Goal: Task Accomplishment & Management: Use online tool/utility

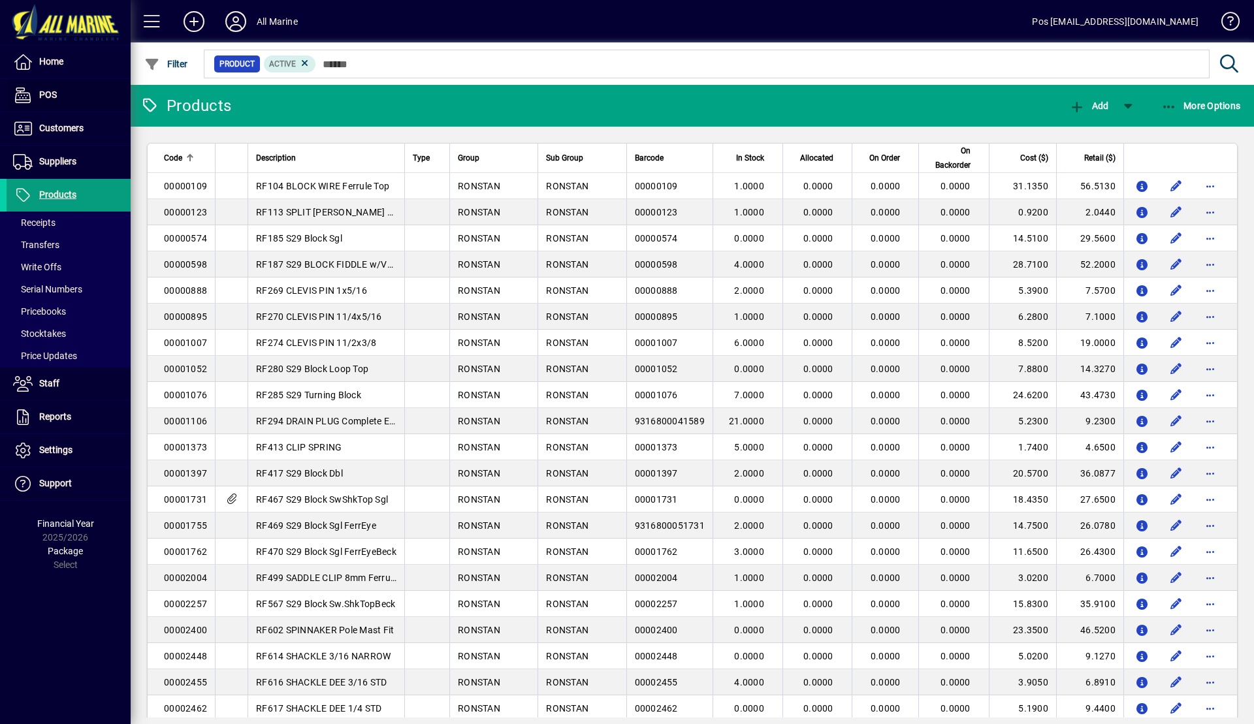
click at [73, 95] on span at bounding box center [69, 95] width 124 height 31
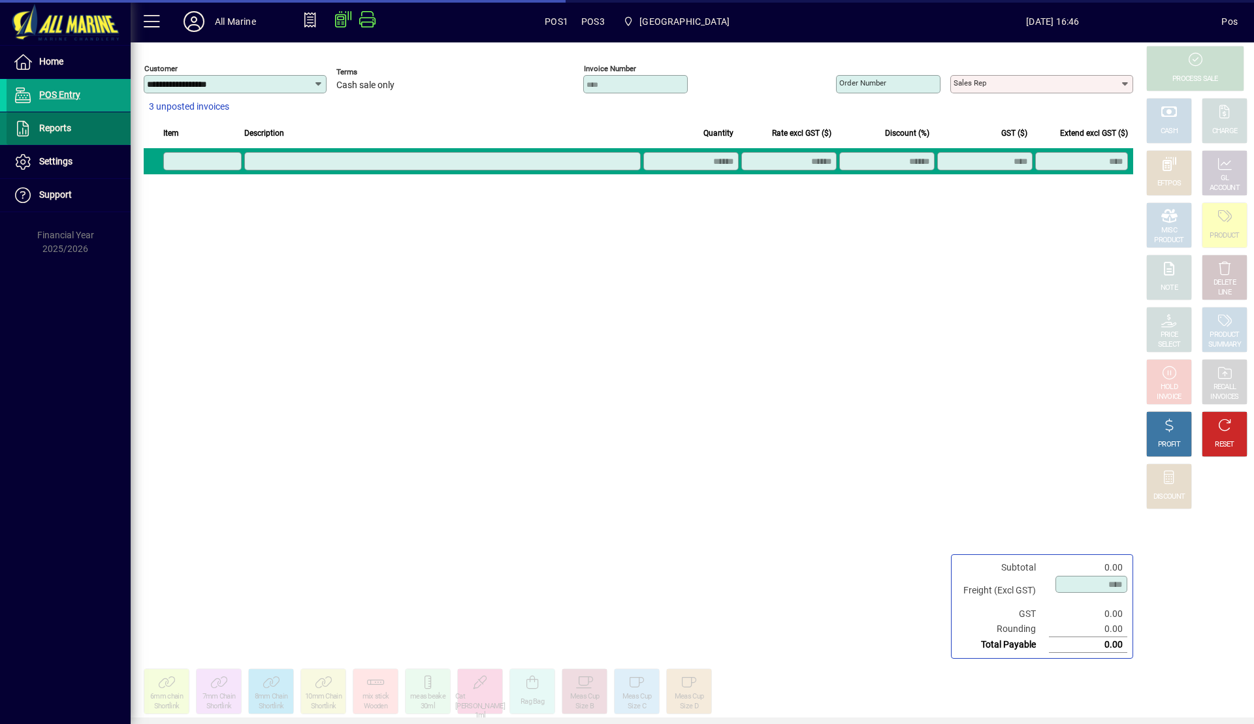
click at [69, 129] on span "Reports" at bounding box center [55, 128] width 32 height 10
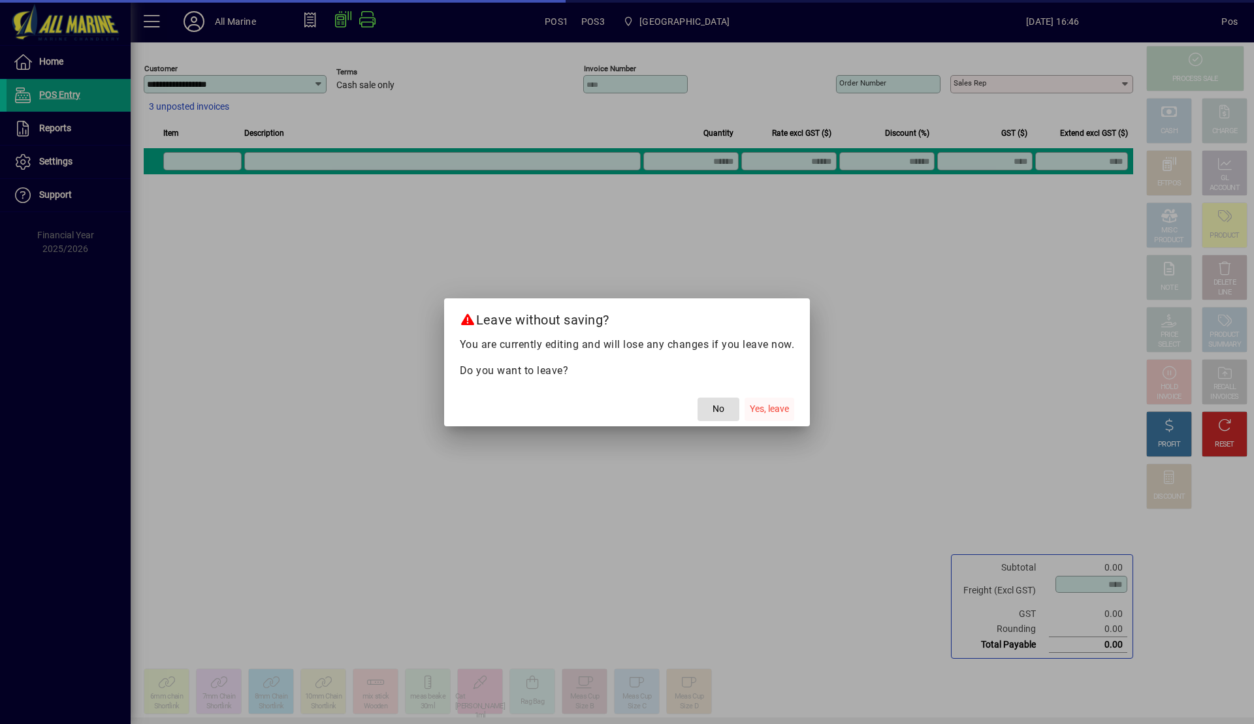
click at [781, 410] on span "Yes, leave" at bounding box center [769, 409] width 39 height 14
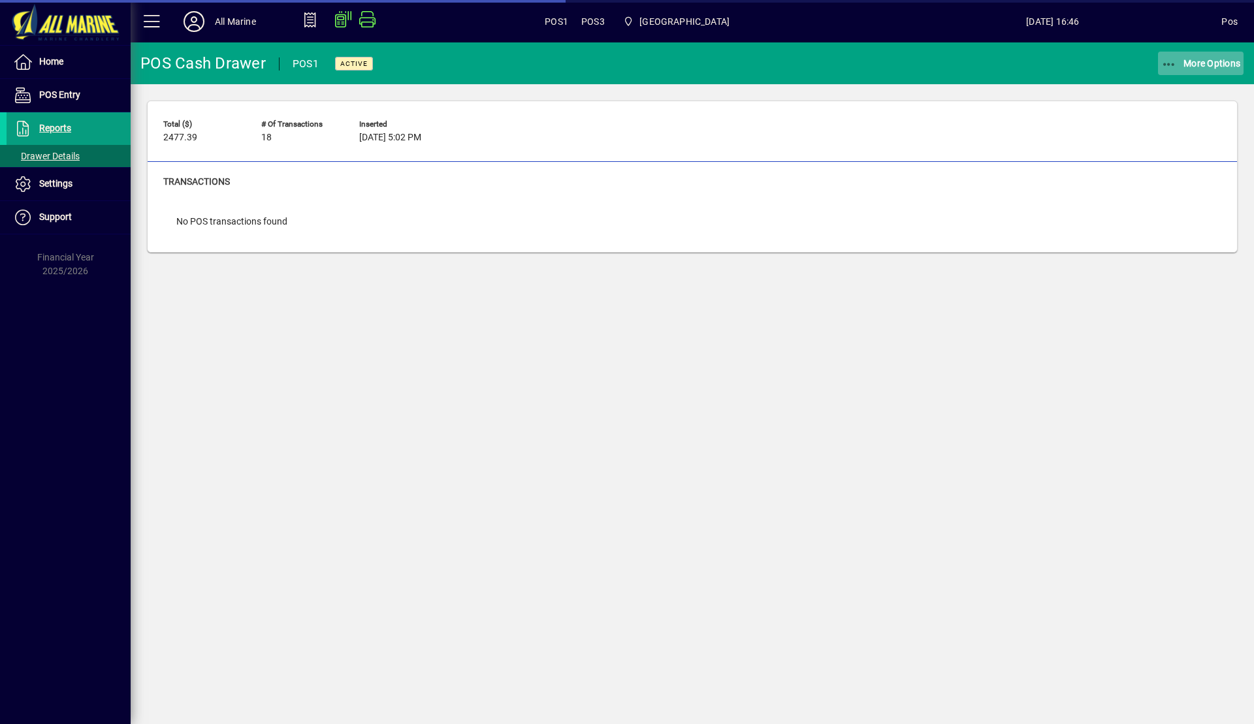
click at [1193, 62] on span "More Options" at bounding box center [1201, 63] width 80 height 10
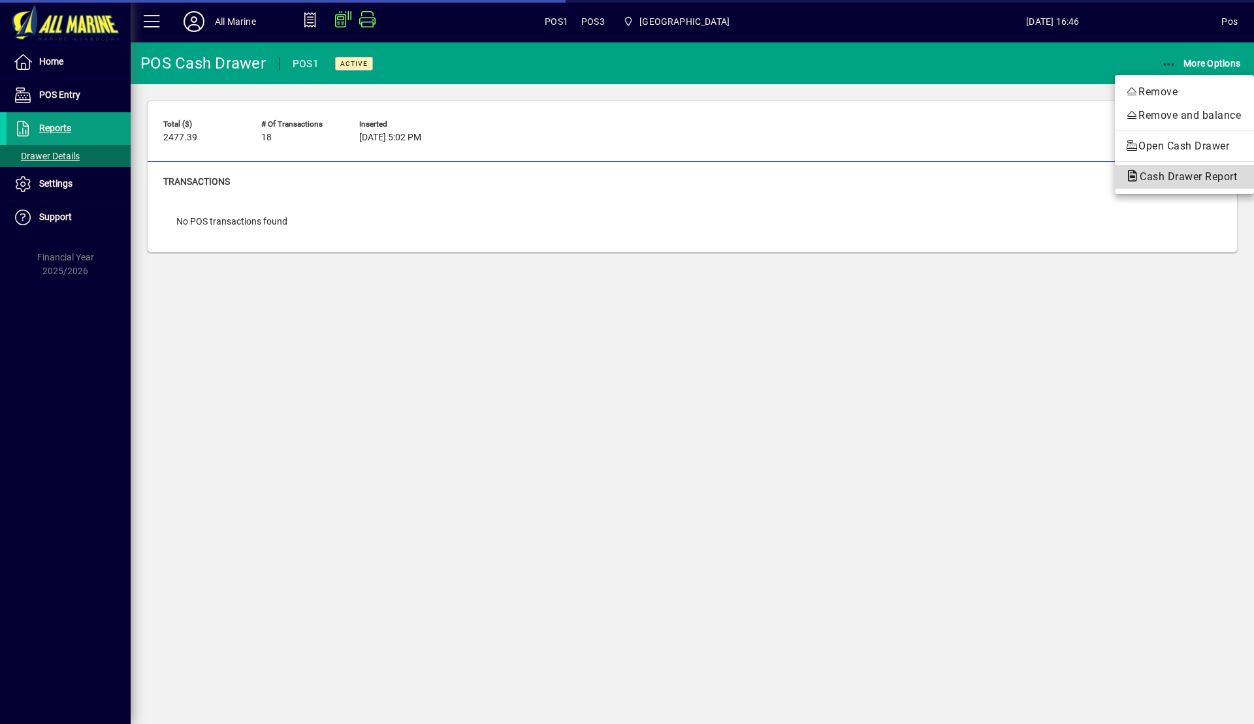
click at [1165, 181] on span "Cash Drawer Report" at bounding box center [1185, 176] width 118 height 12
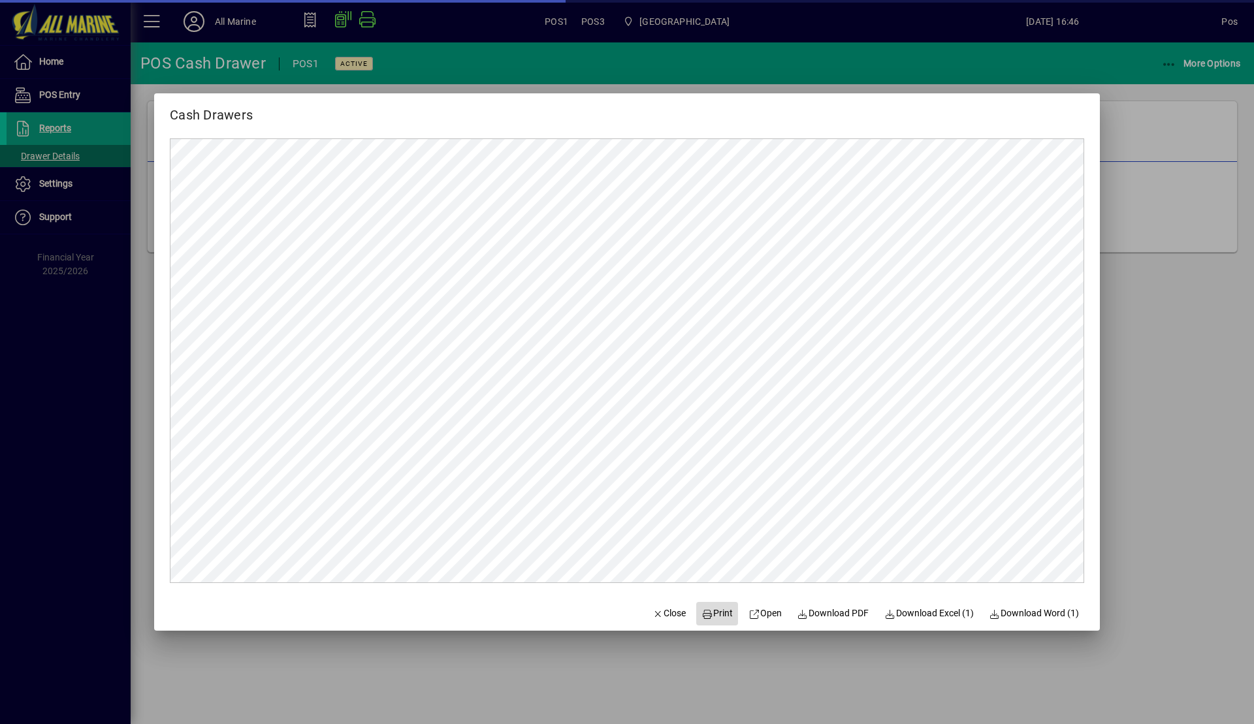
click at [712, 615] on span "Print" at bounding box center [717, 614] width 31 height 14
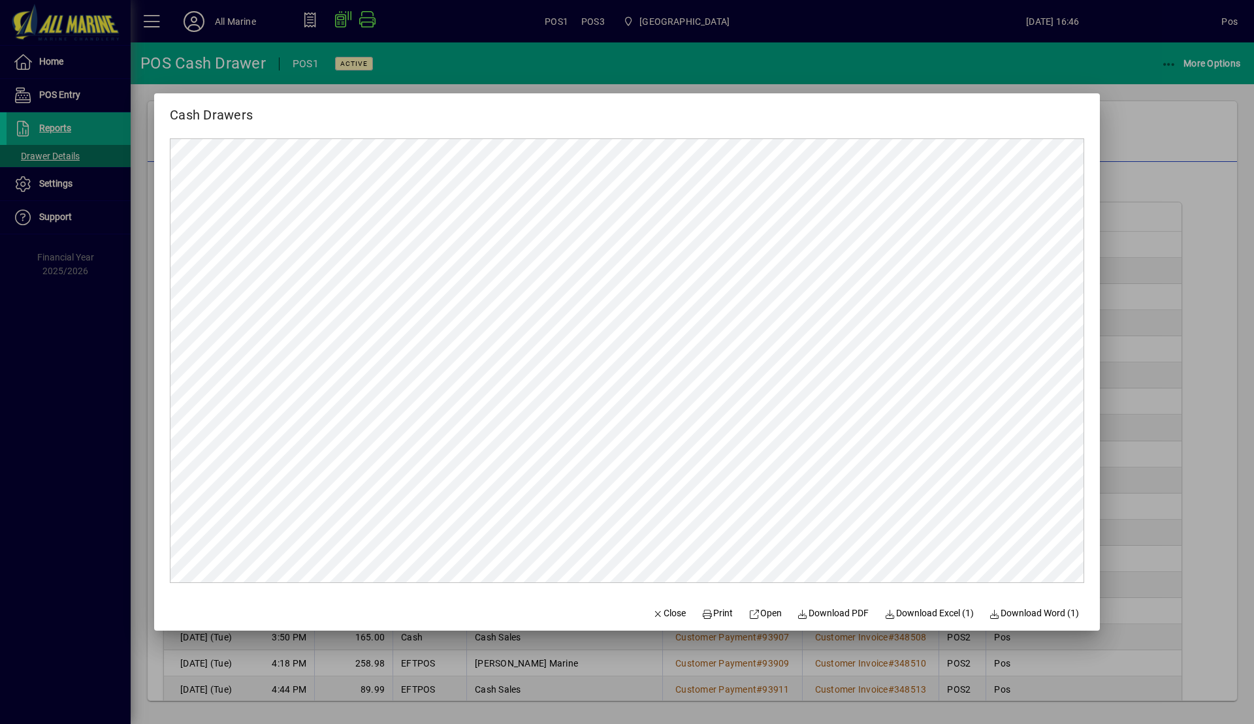
click at [1159, 126] on div at bounding box center [627, 362] width 1254 height 724
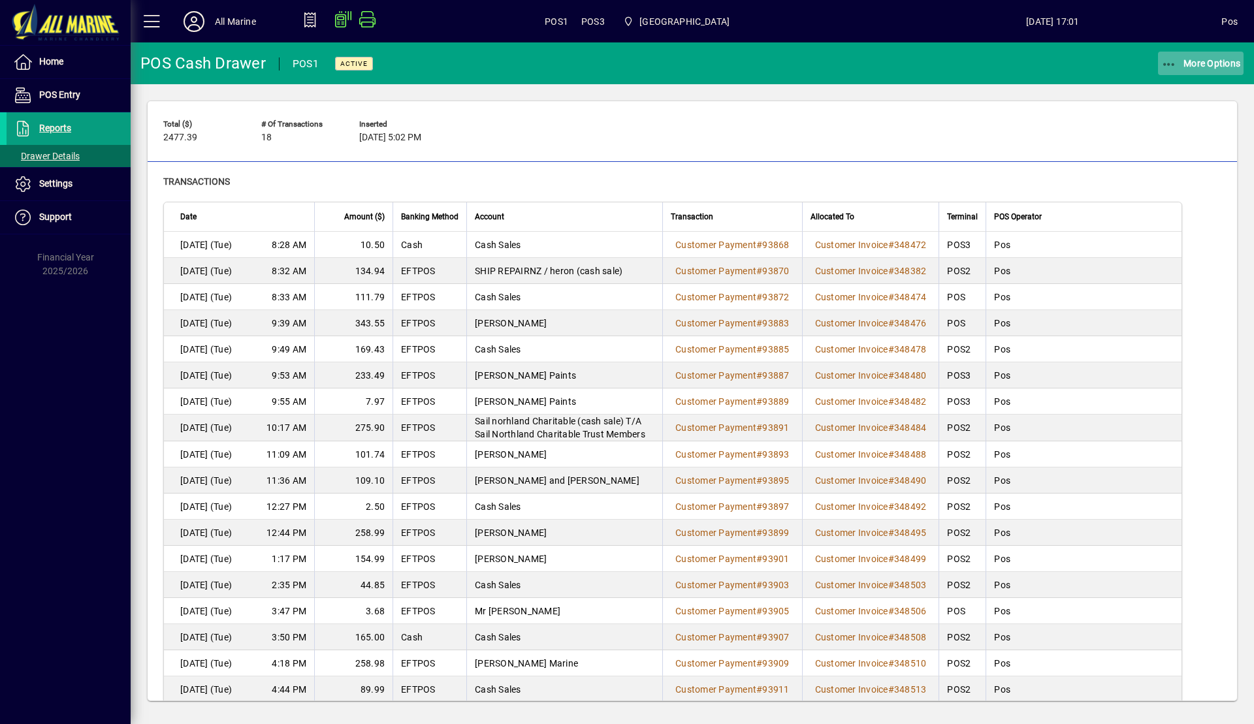
click at [1201, 58] on span "More Options" at bounding box center [1201, 63] width 80 height 10
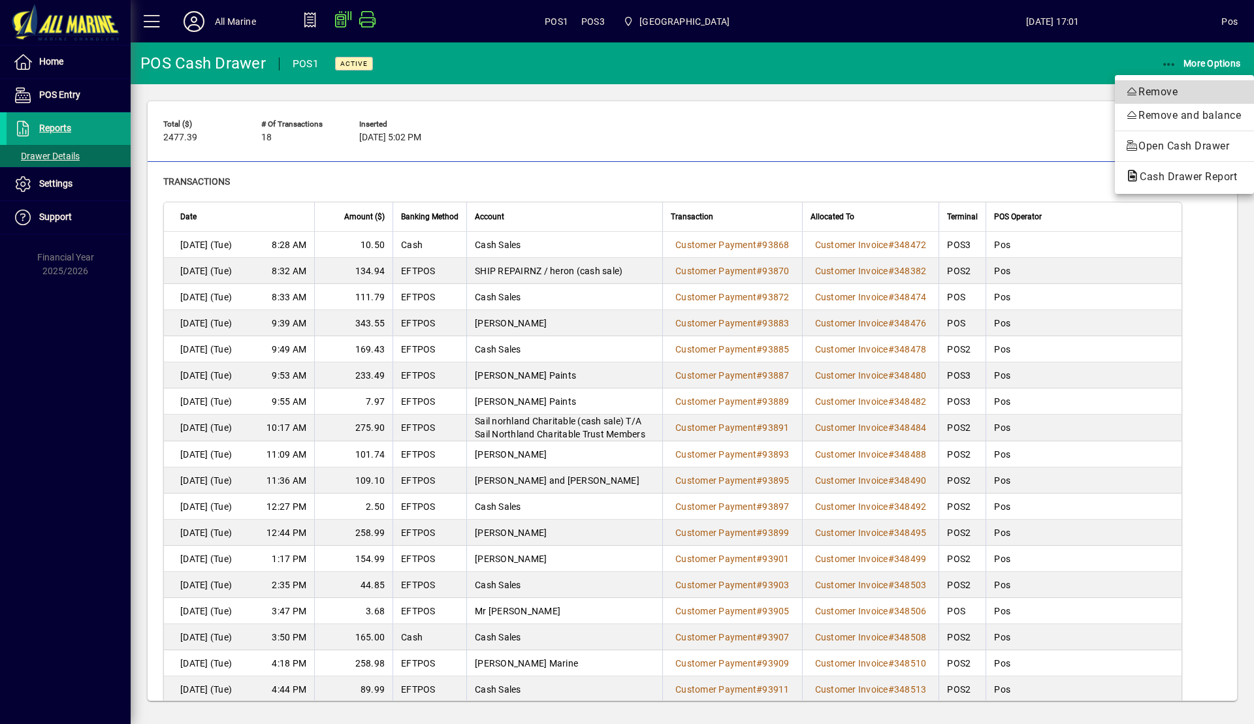
click at [1176, 99] on span "Remove" at bounding box center [1185, 92] width 118 height 16
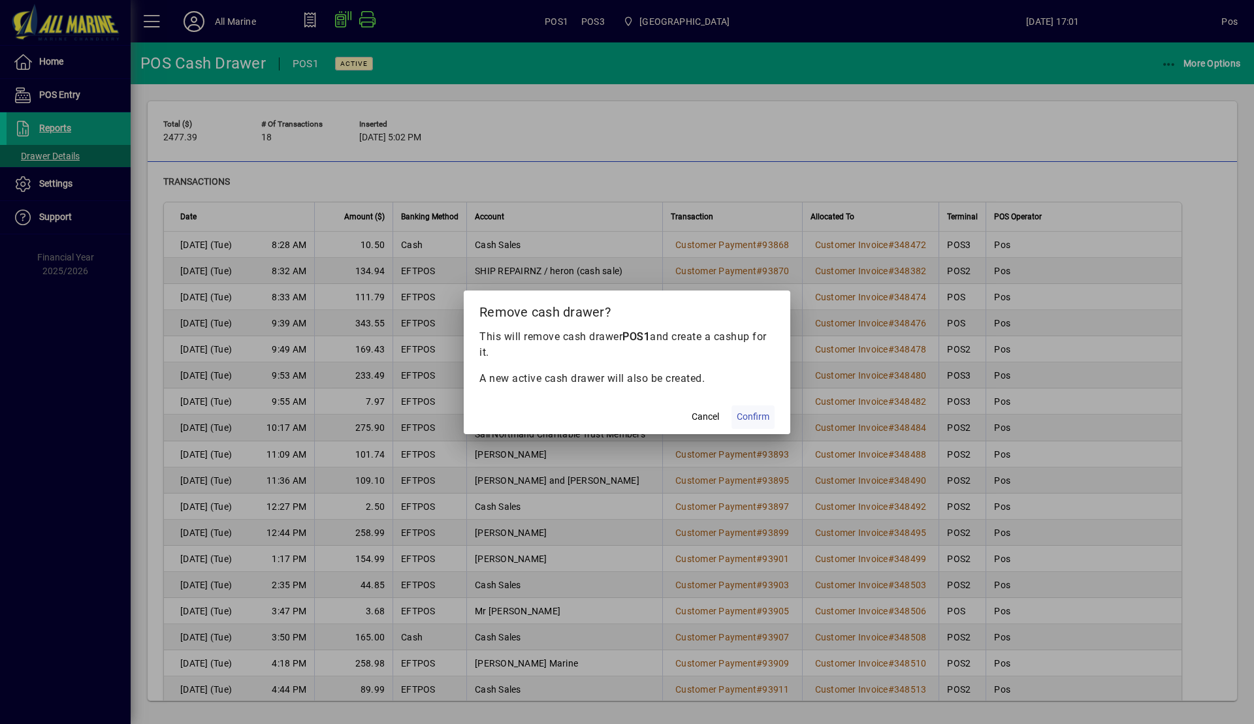
click at [759, 416] on span "Confirm" at bounding box center [753, 417] width 33 height 14
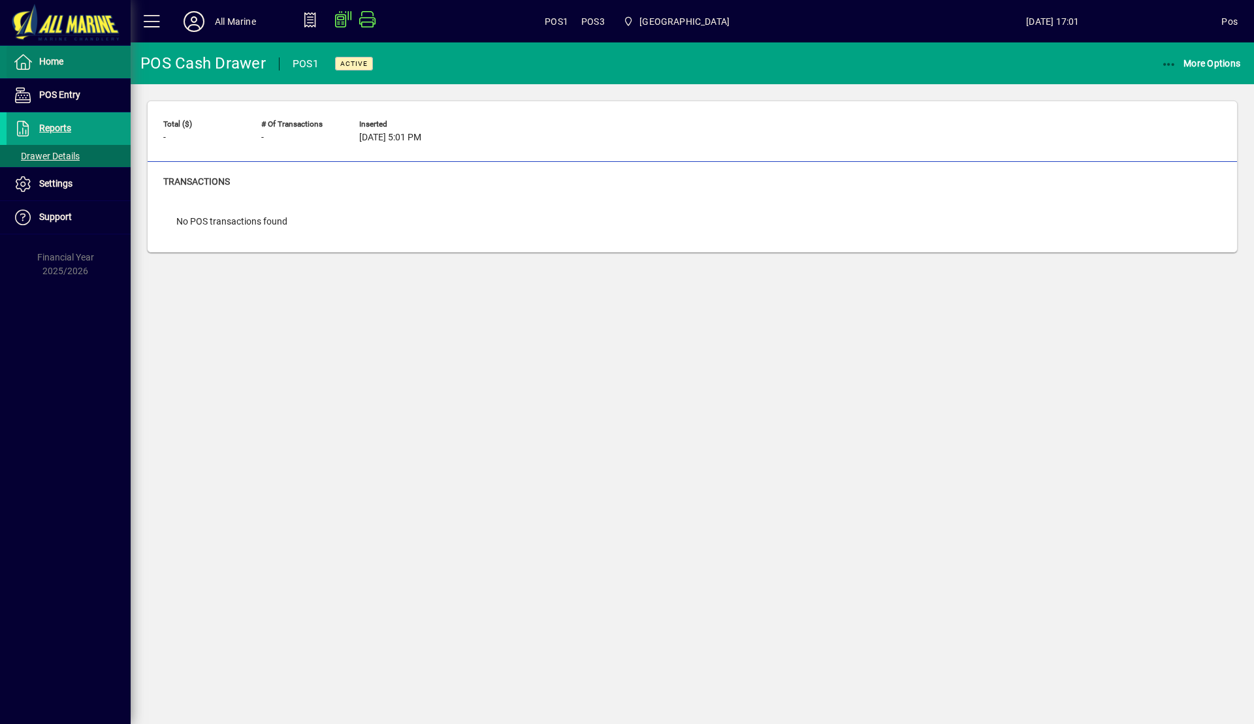
click at [69, 54] on span at bounding box center [69, 61] width 124 height 31
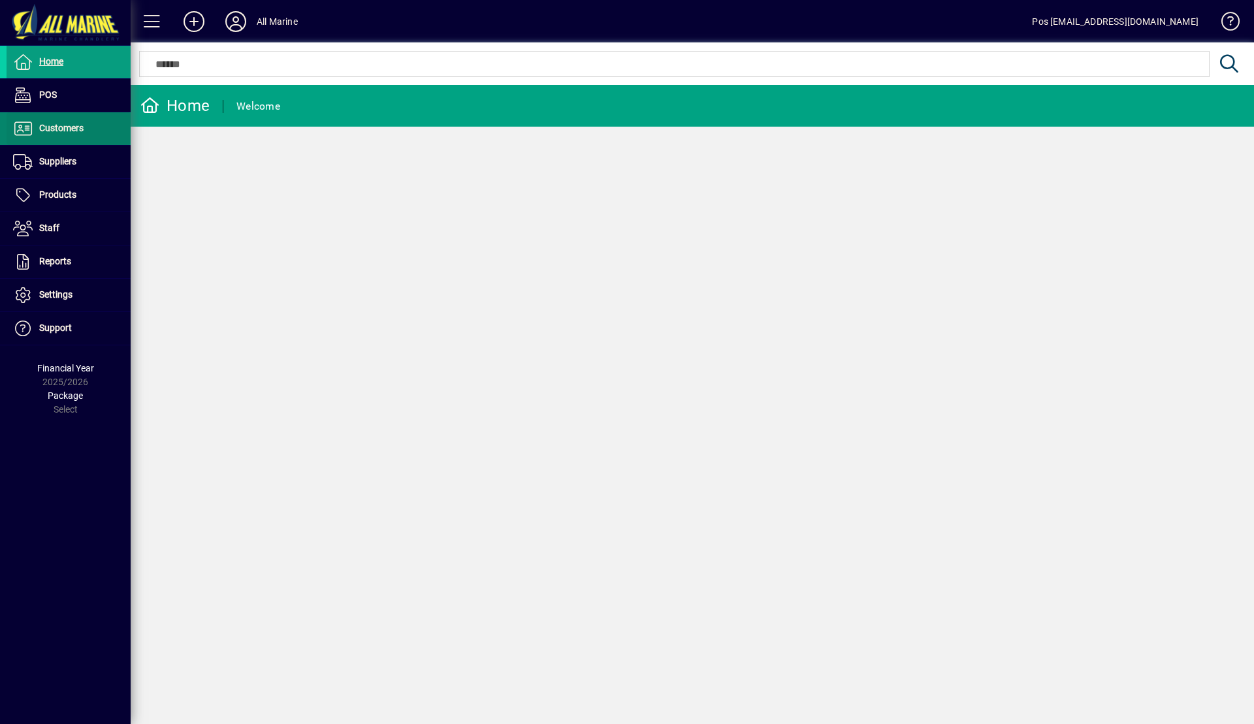
click at [81, 136] on span "Customers" at bounding box center [45, 129] width 77 height 16
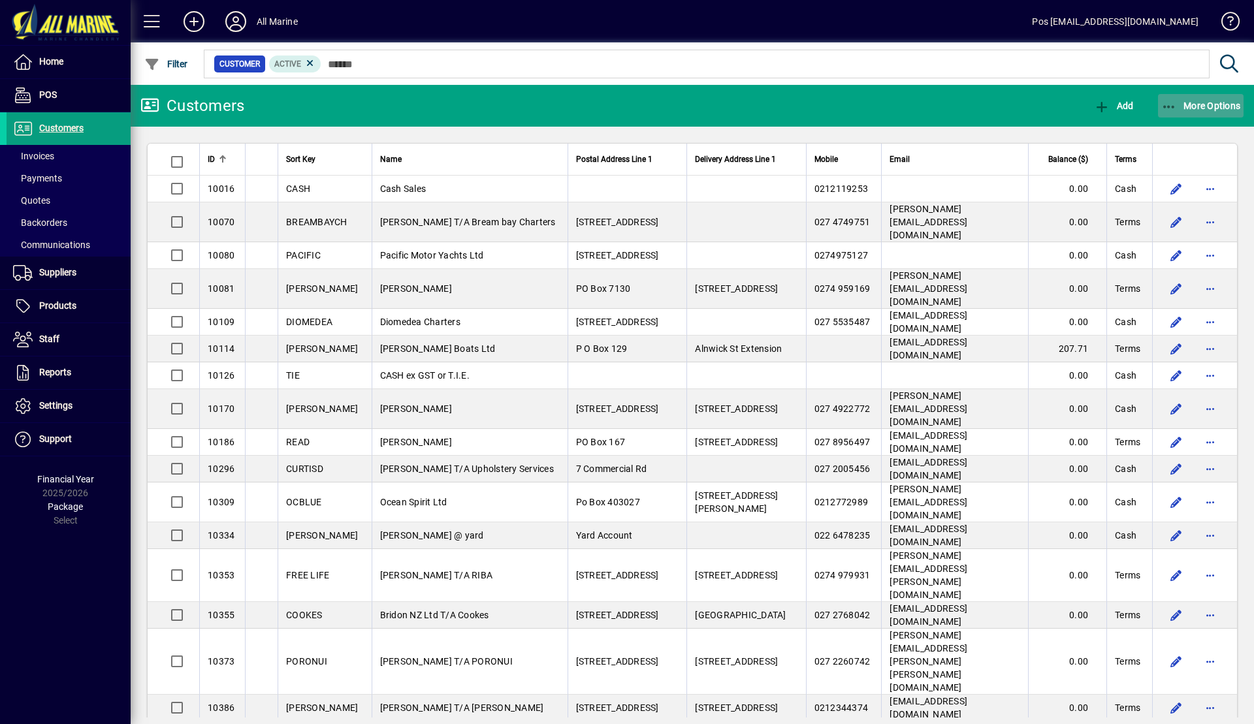
click at [1194, 106] on span "More Options" at bounding box center [1201, 106] width 80 height 10
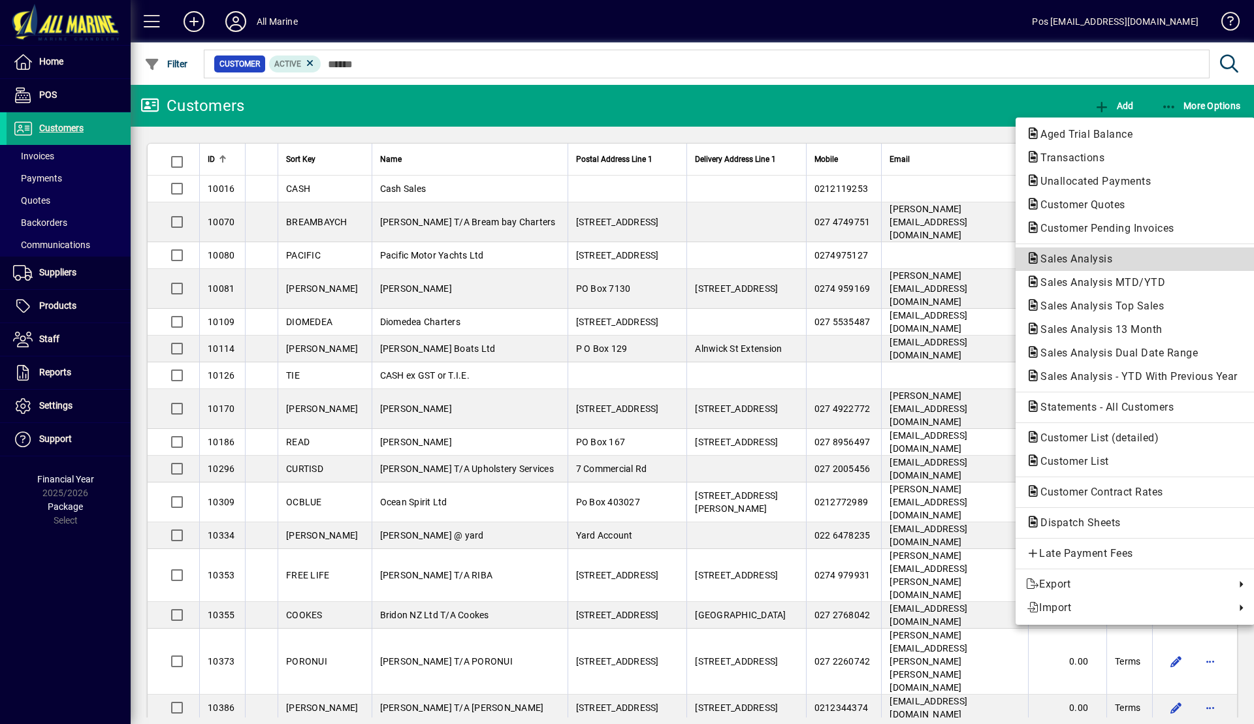
click at [1073, 258] on span "Sales Analysis" at bounding box center [1072, 259] width 93 height 12
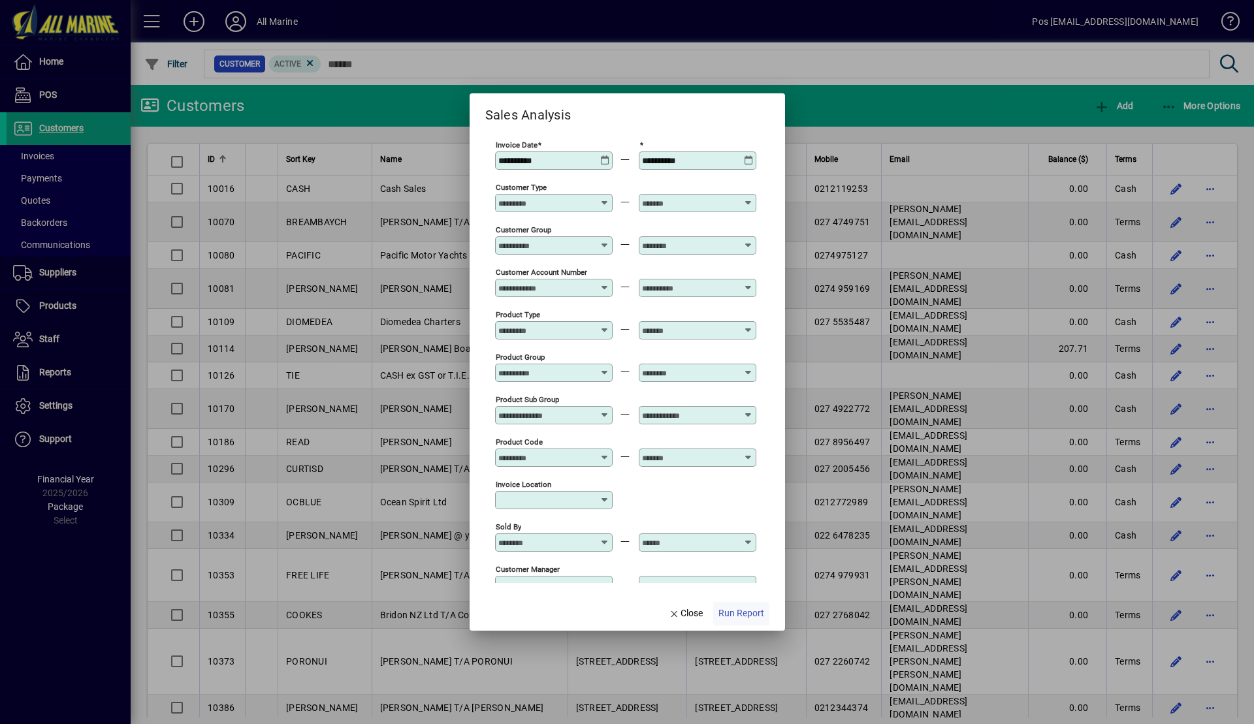
type input "**********"
click at [751, 621] on span "Run Report" at bounding box center [742, 614] width 46 height 14
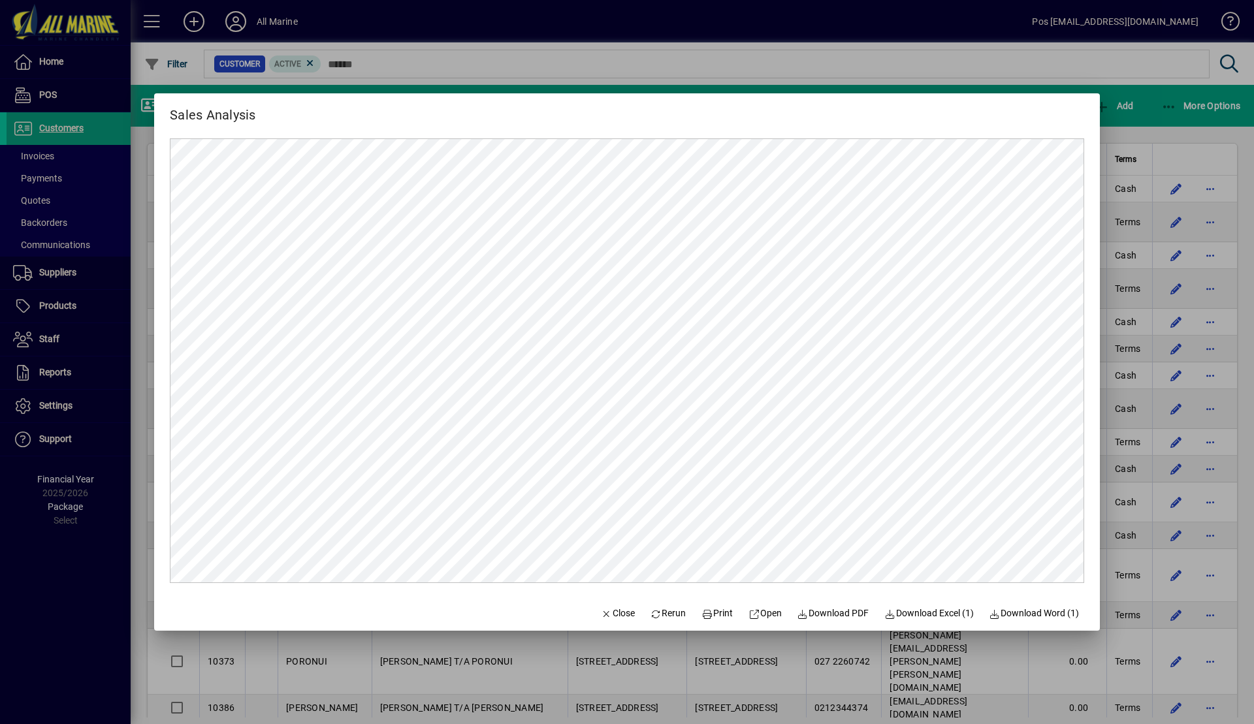
click at [1144, 122] on div at bounding box center [627, 362] width 1254 height 724
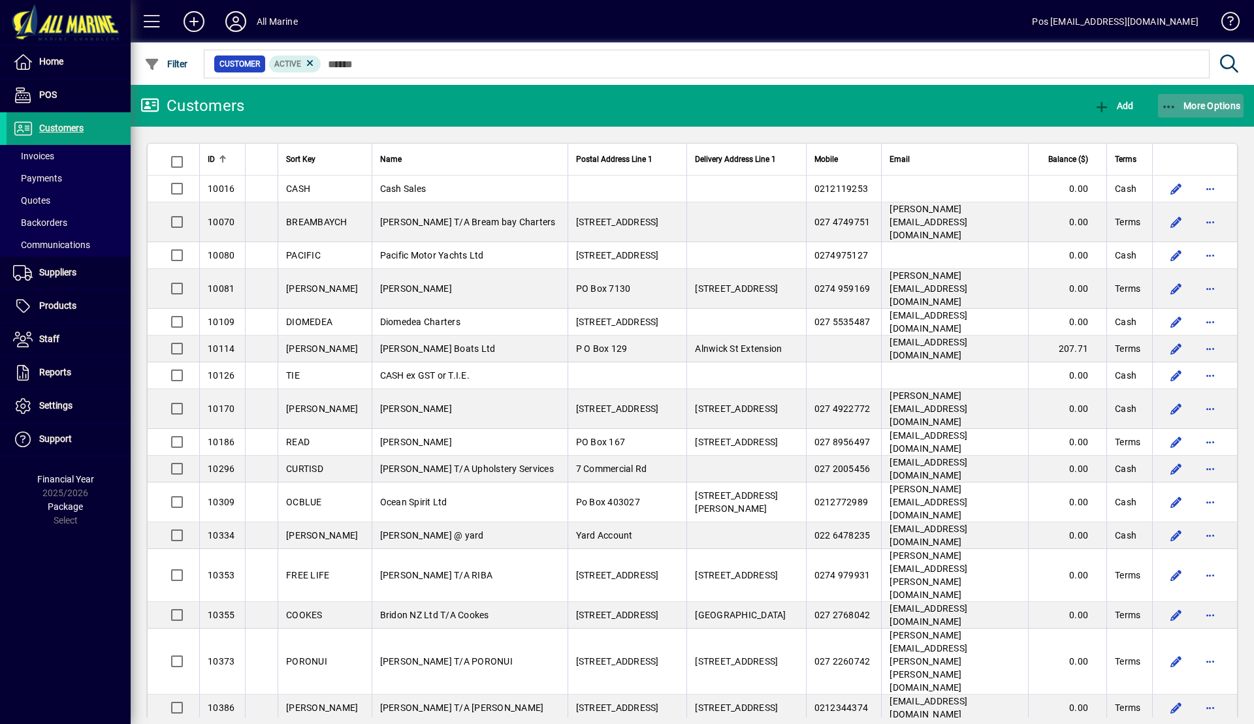
click at [1182, 98] on span "button" at bounding box center [1201, 105] width 86 height 31
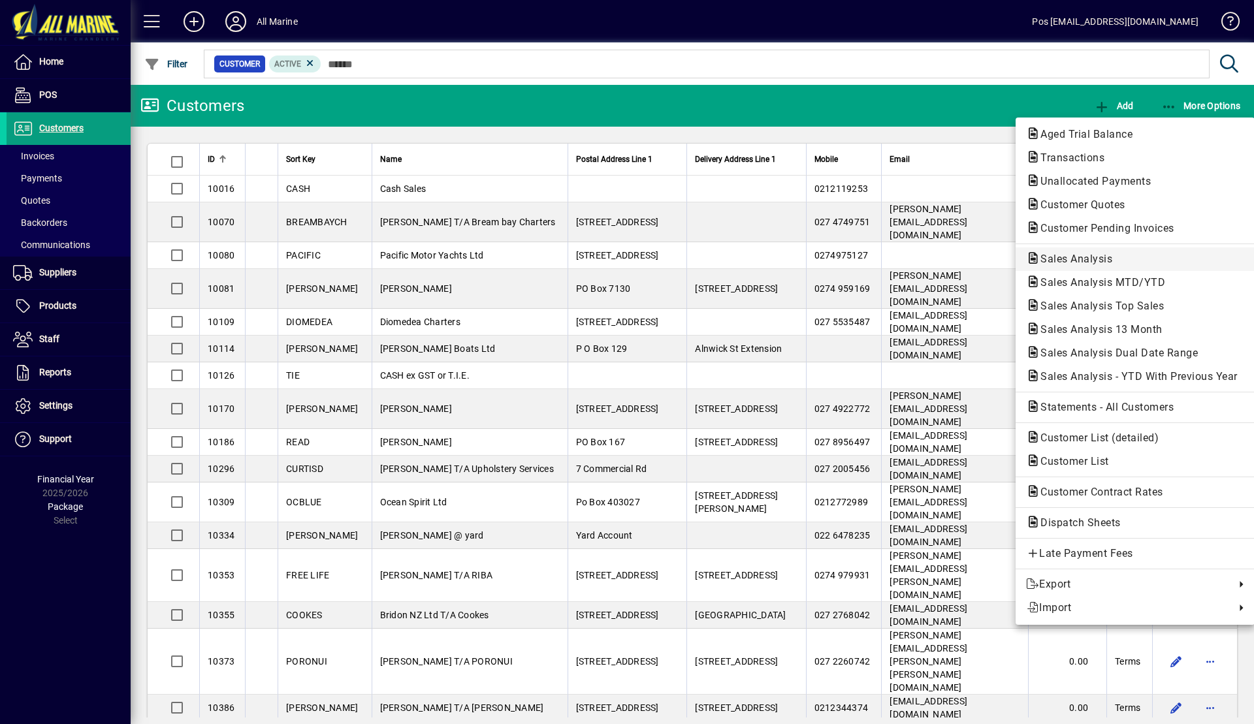
click at [1097, 261] on span "Sales Analysis" at bounding box center [1072, 259] width 93 height 12
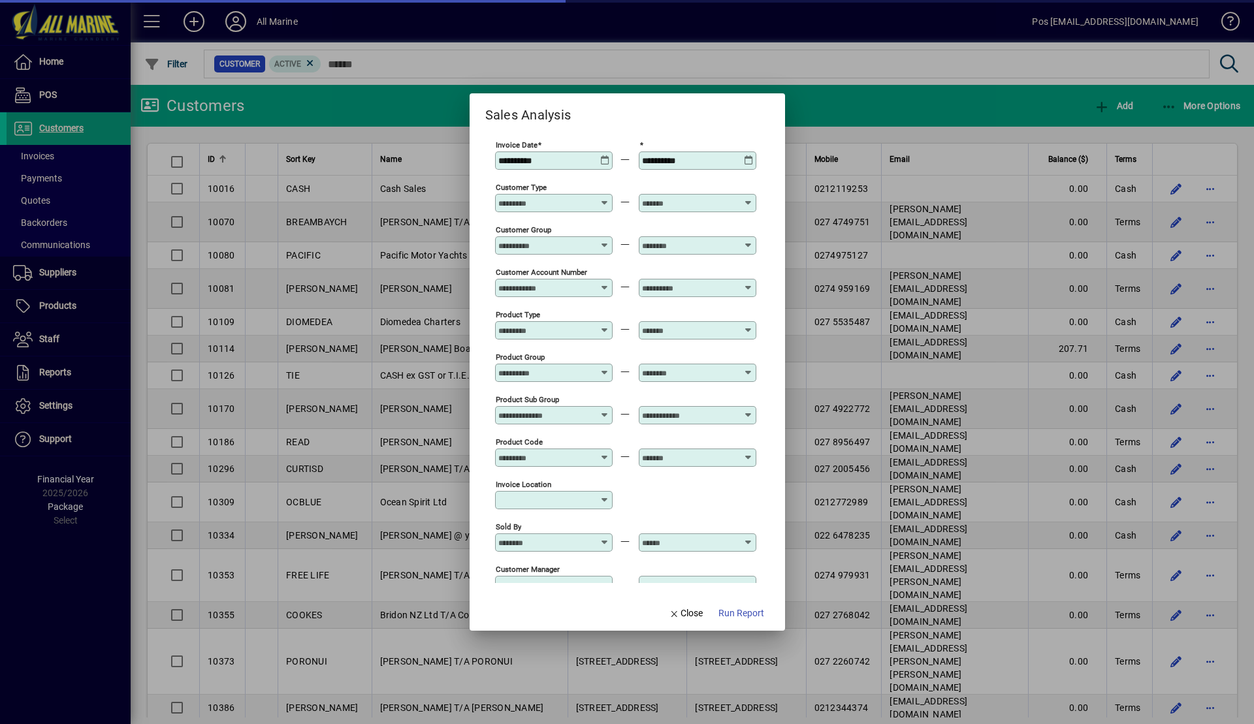
click at [601, 155] on icon at bounding box center [605, 155] width 10 height 0
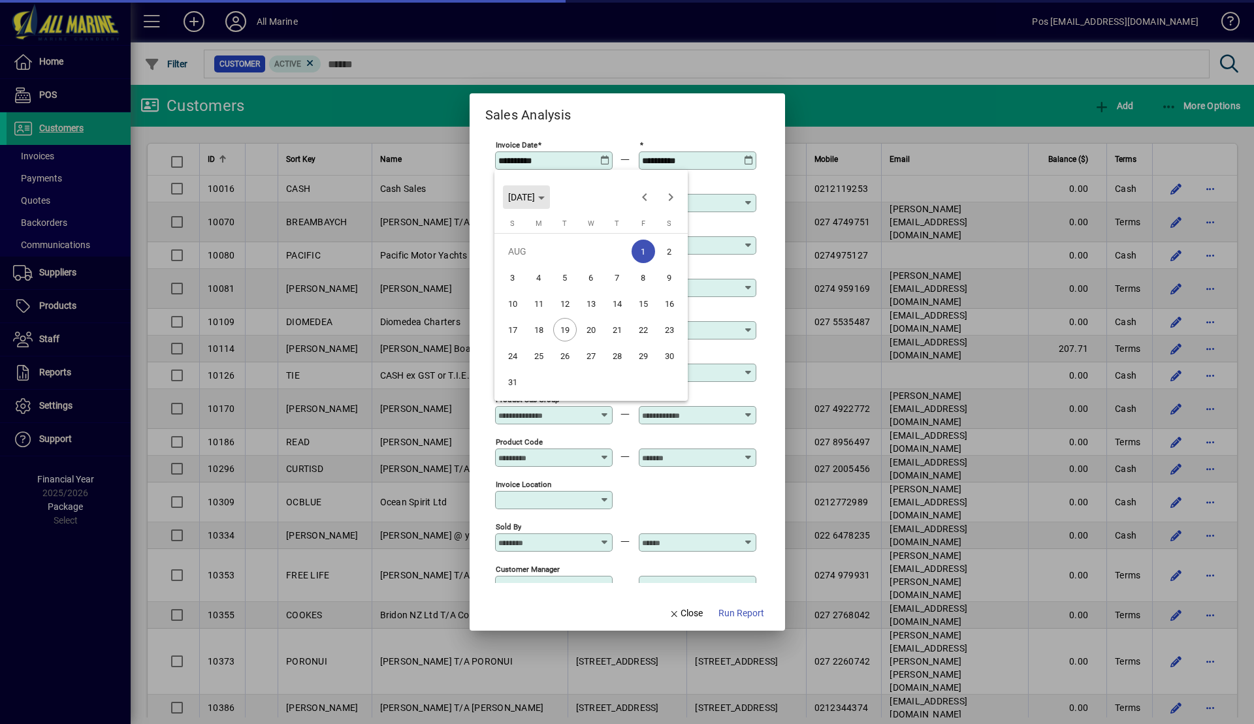
click at [535, 203] on span "[DATE]" at bounding box center [521, 197] width 27 height 10
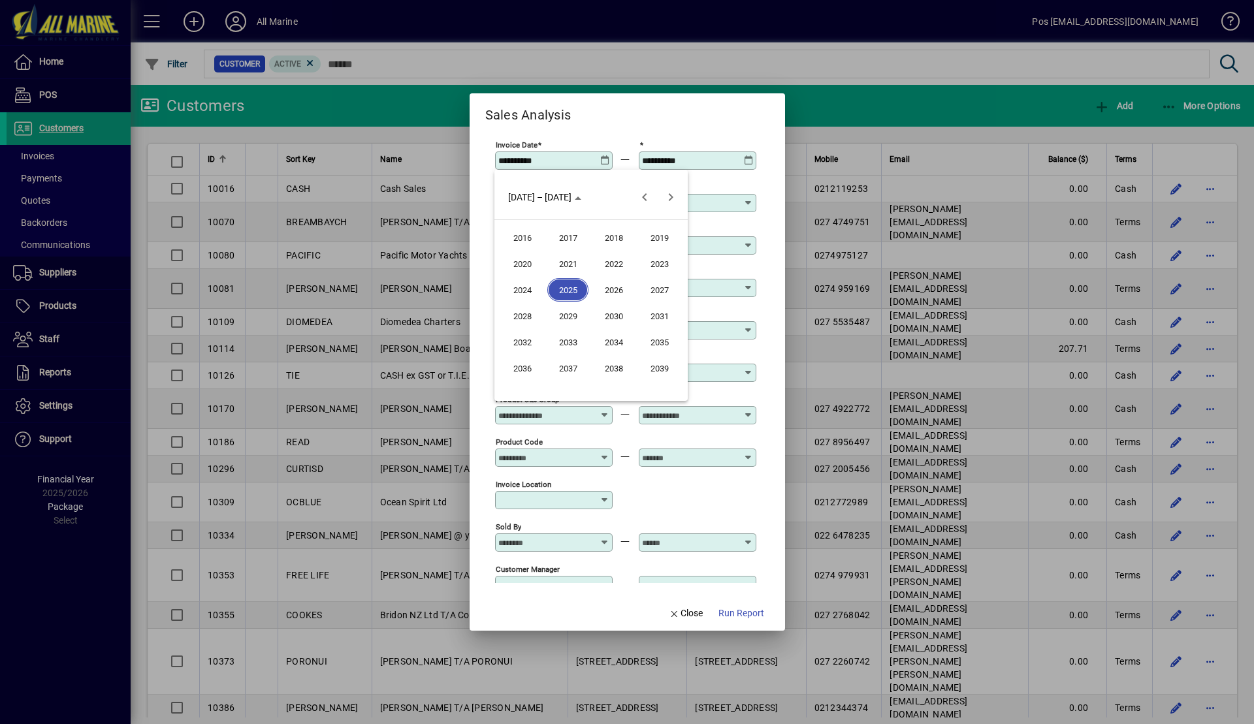
click at [527, 292] on span "2024" at bounding box center [522, 290] width 41 height 24
click at [670, 290] on span "AUG" at bounding box center [659, 290] width 41 height 24
click at [613, 244] on span "1" at bounding box center [618, 252] width 24 height 24
type input "**********"
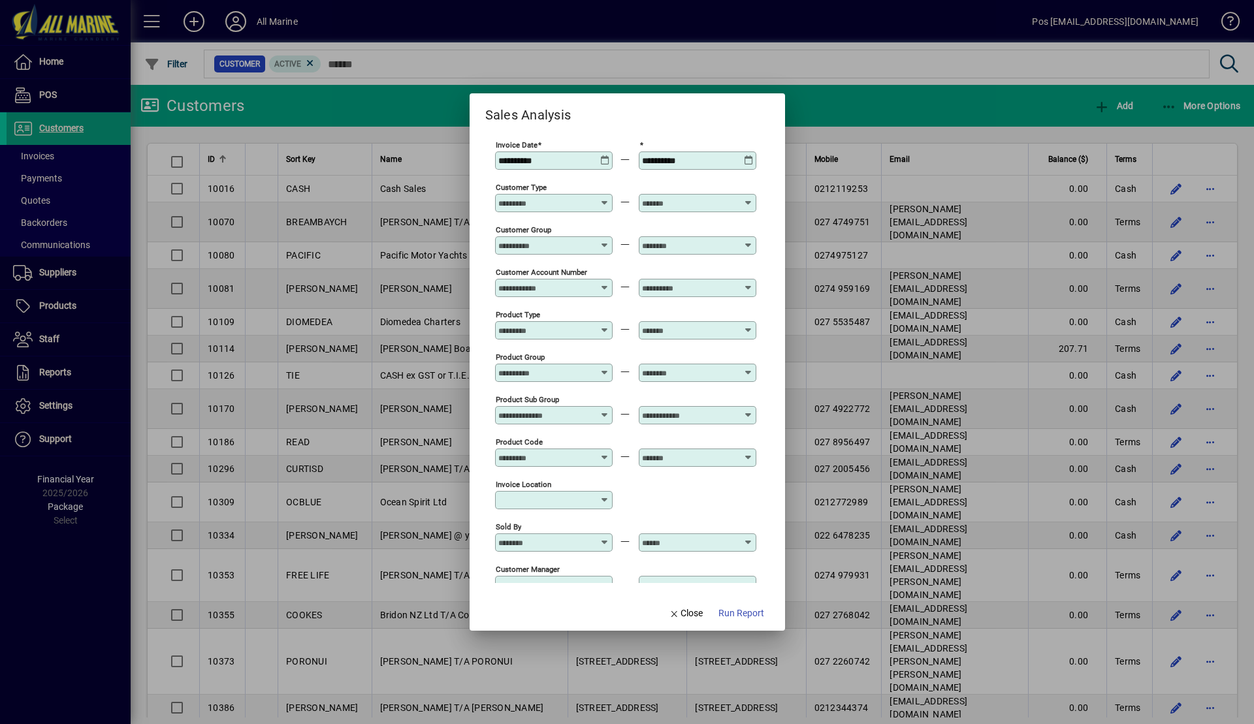
click at [749, 155] on icon at bounding box center [749, 155] width 10 height 0
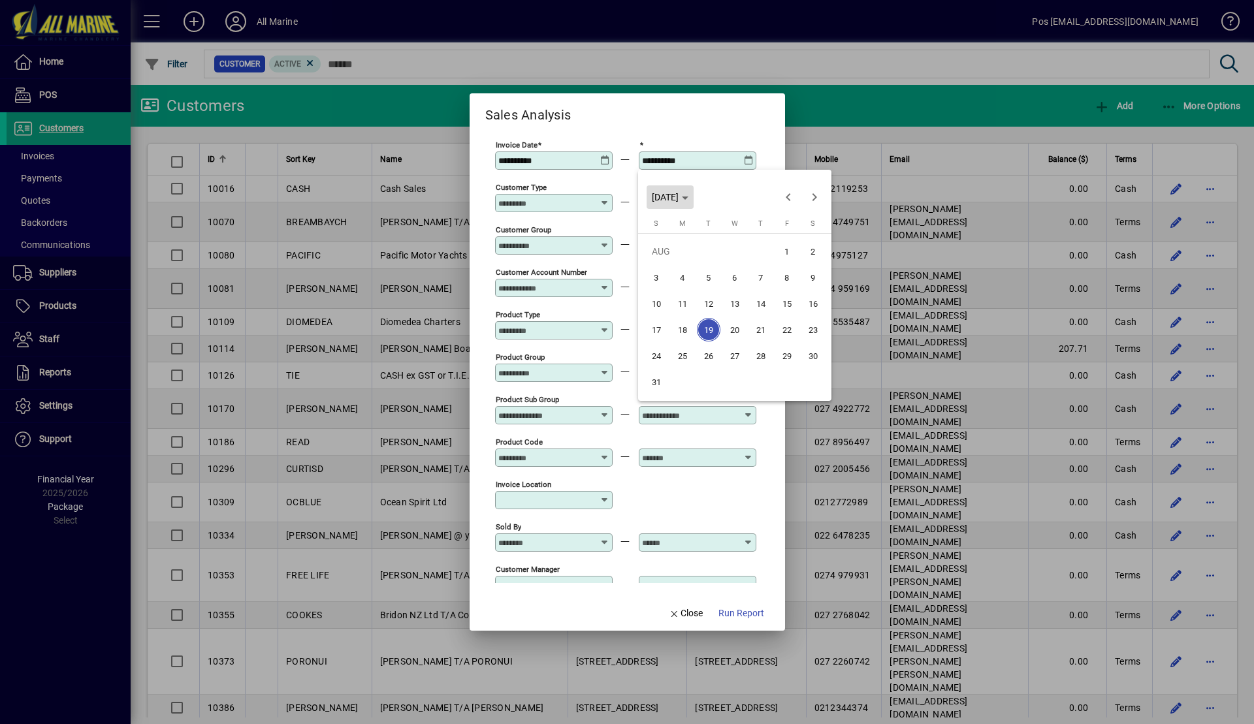
click at [679, 197] on span "[DATE]" at bounding box center [665, 197] width 27 height 10
click at [668, 296] on span "2024" at bounding box center [665, 290] width 41 height 24
click at [803, 290] on span "AUG" at bounding box center [803, 290] width 41 height 24
click at [685, 331] on span "19" at bounding box center [683, 330] width 24 height 24
type input "**********"
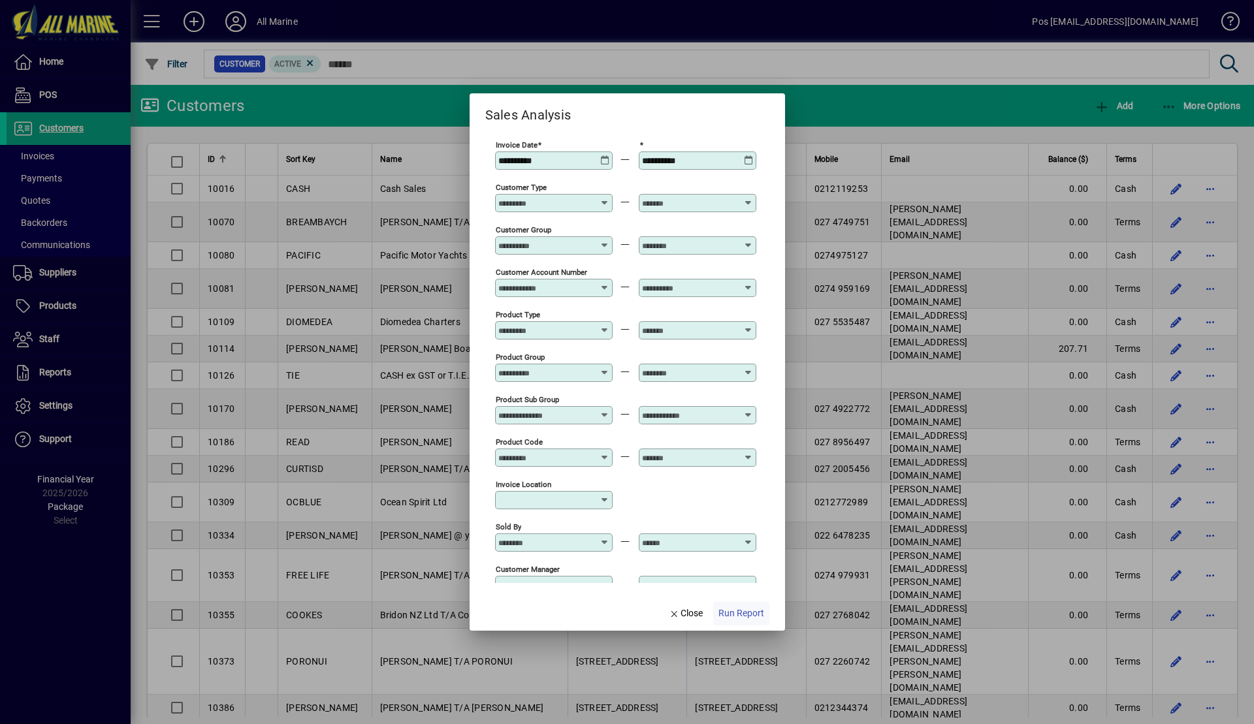
click at [749, 620] on span "Run Report" at bounding box center [742, 614] width 46 height 14
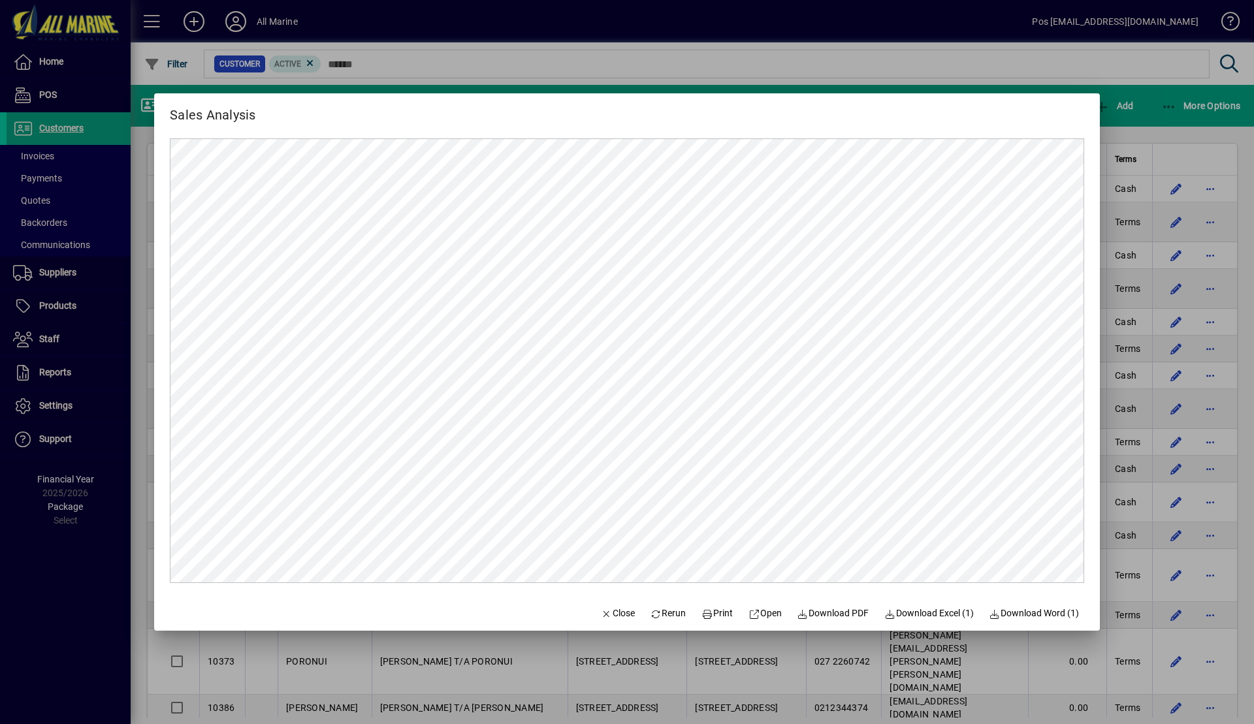
click at [1143, 116] on div at bounding box center [627, 362] width 1254 height 724
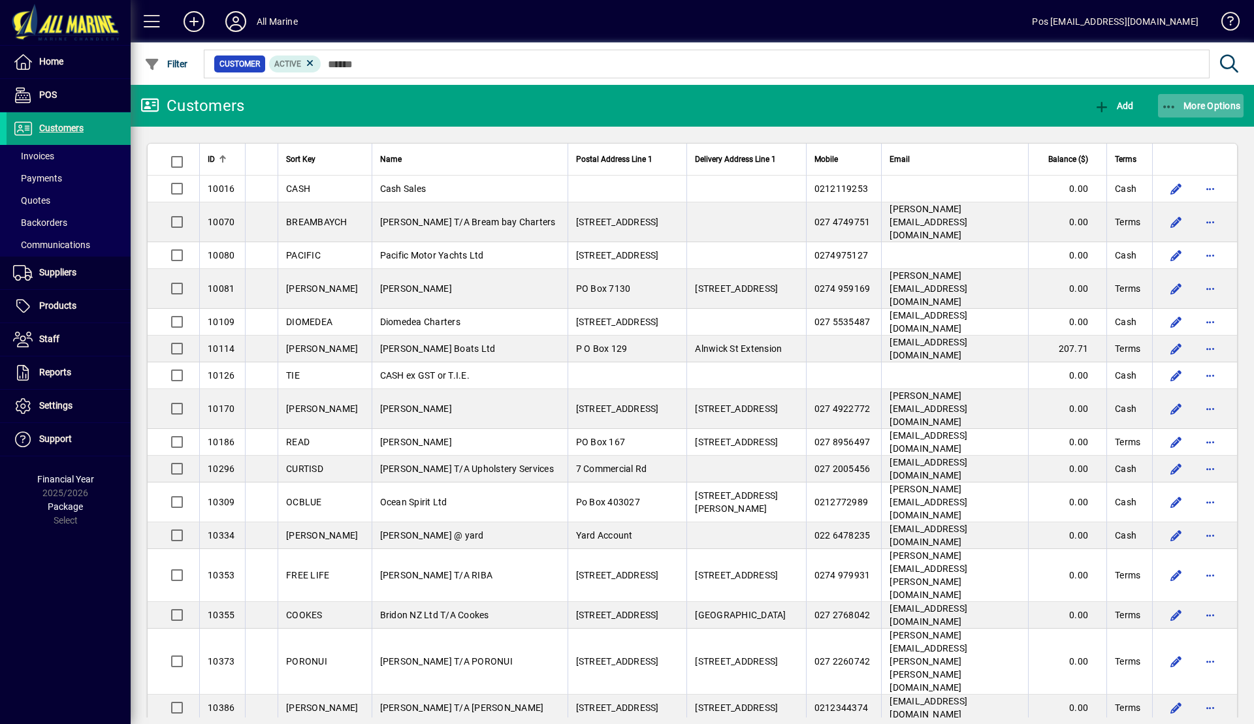
click at [1178, 101] on span "More Options" at bounding box center [1201, 106] width 80 height 10
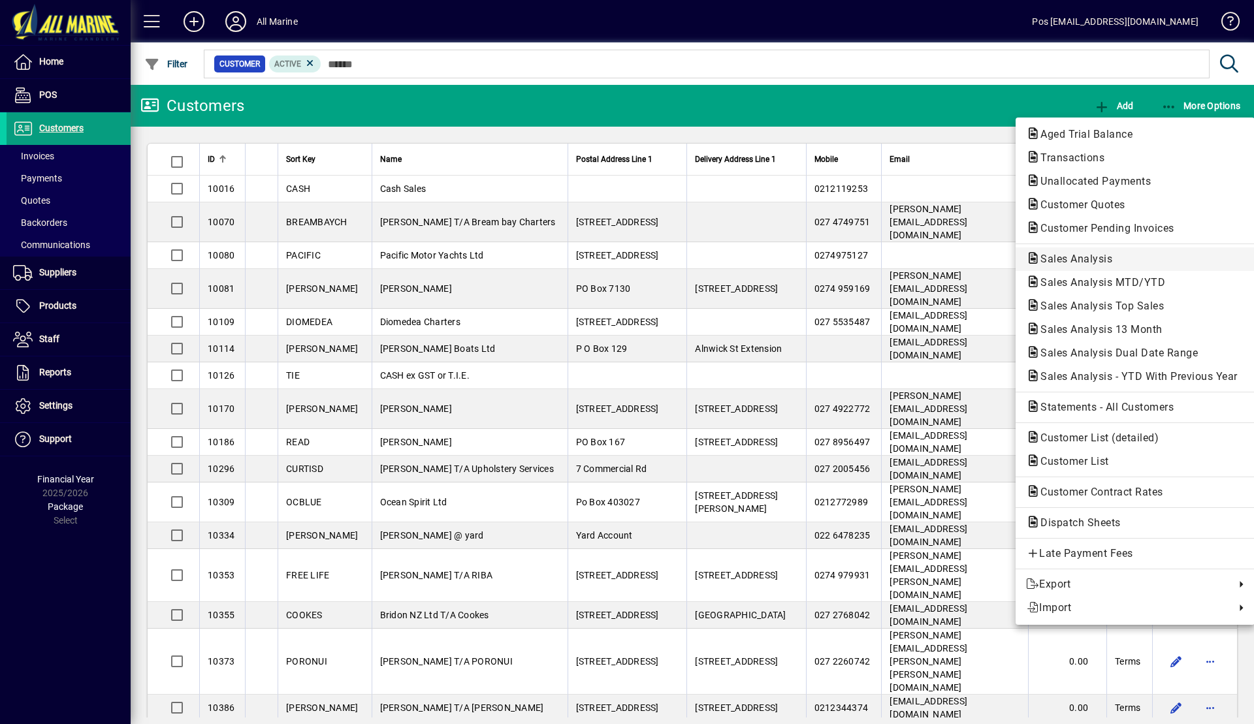
click at [1105, 259] on span "Sales Analysis" at bounding box center [1072, 259] width 93 height 12
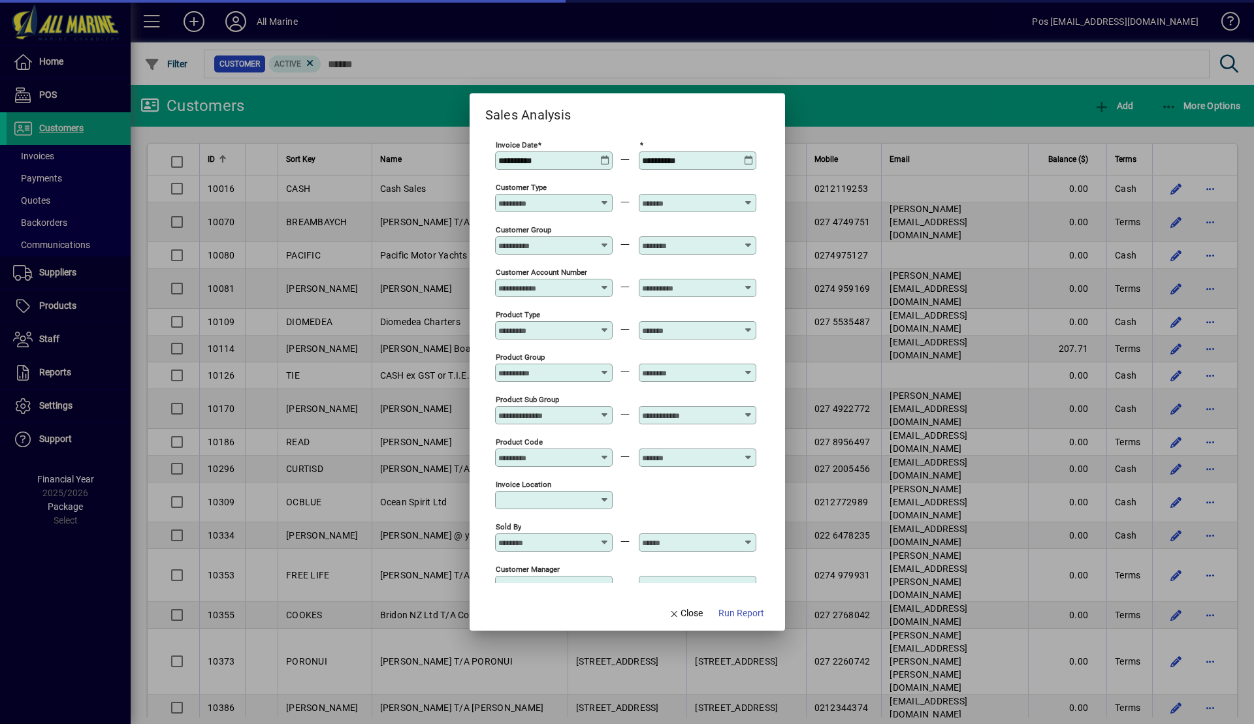
click at [602, 155] on icon at bounding box center [605, 155] width 10 height 0
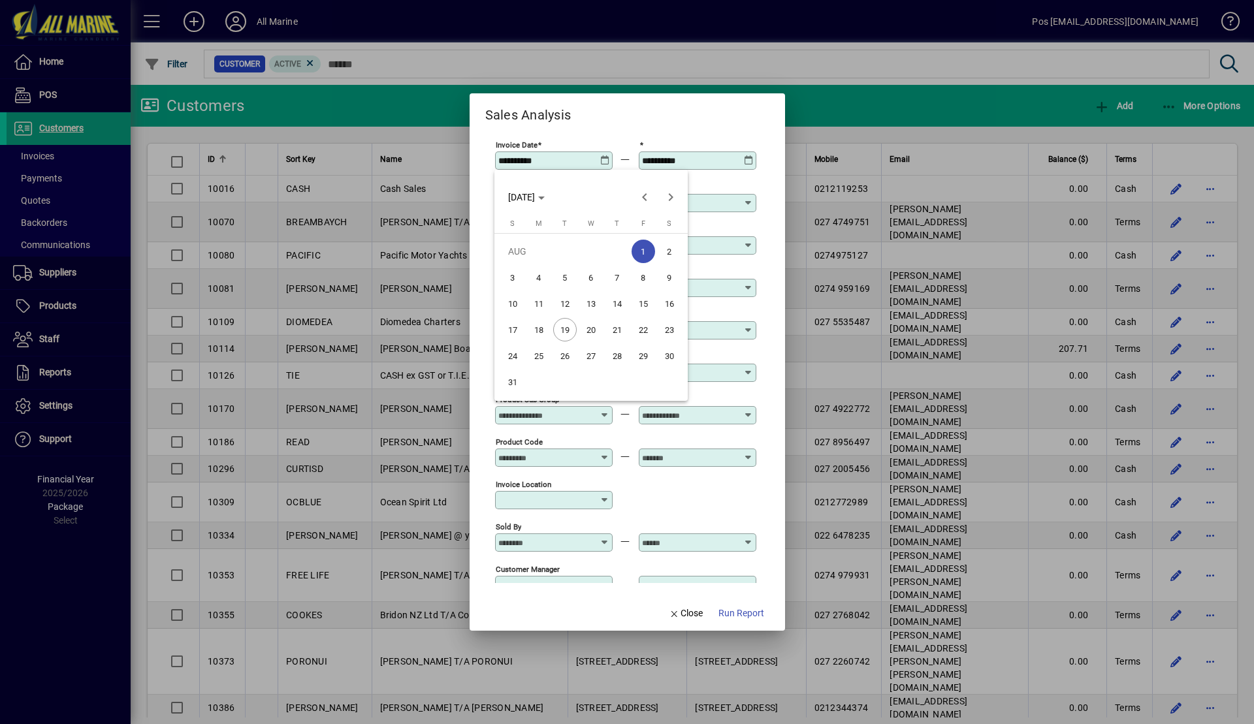
click at [559, 332] on span "19" at bounding box center [565, 330] width 24 height 24
type input "**********"
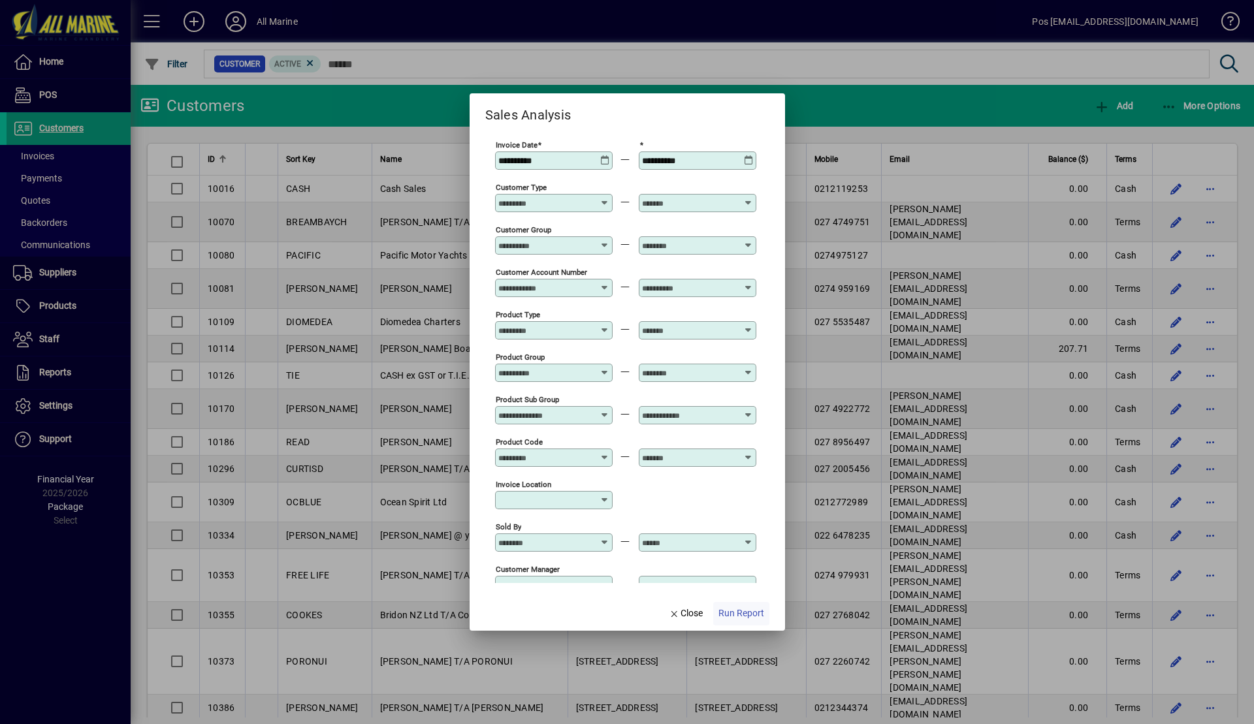
click at [732, 621] on span "Run Report" at bounding box center [742, 614] width 46 height 14
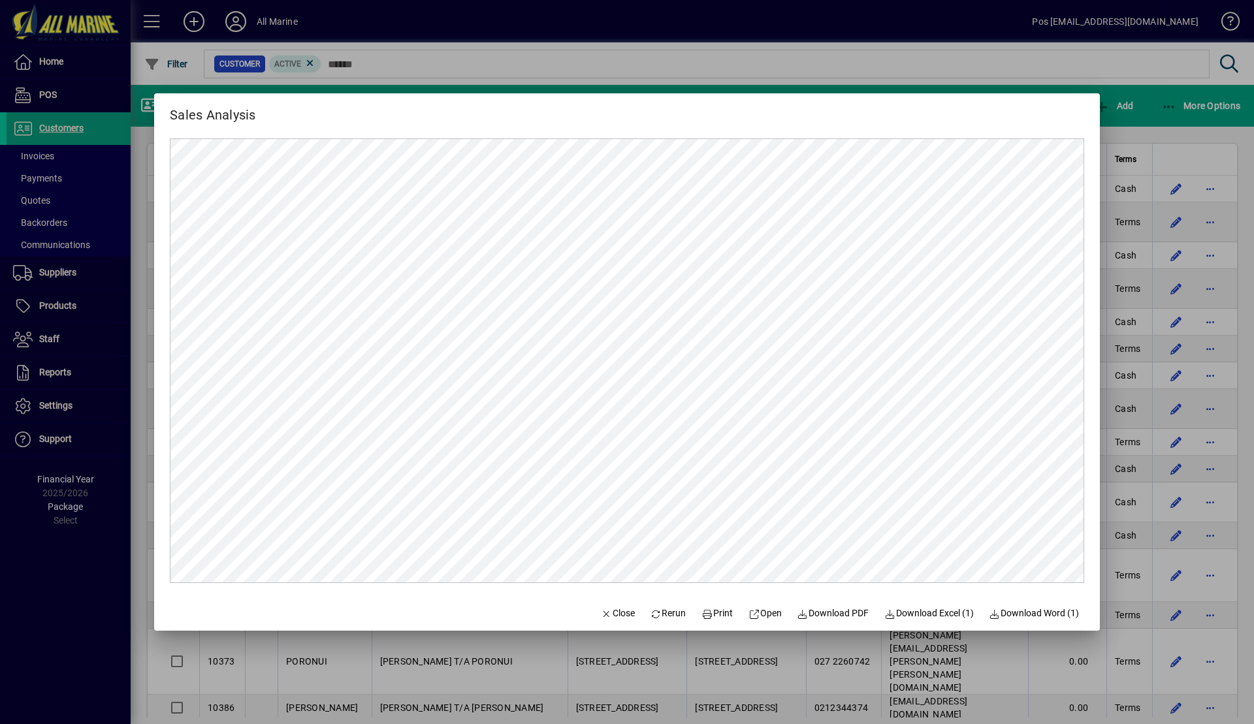
click at [1150, 112] on div at bounding box center [627, 362] width 1254 height 724
